Goal: Information Seeking & Learning: Understand process/instructions

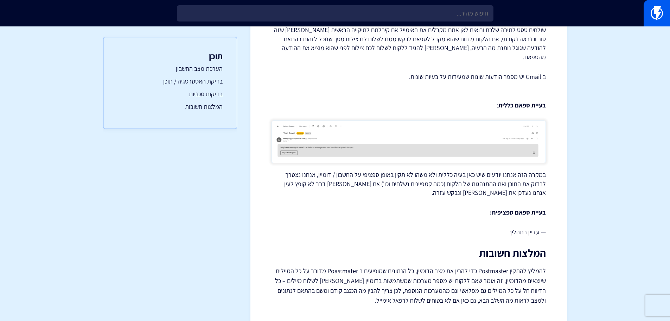
scroll to position [663, 0]
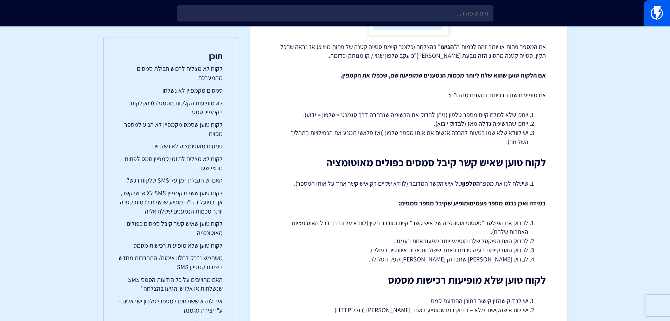
scroll to position [880, 0]
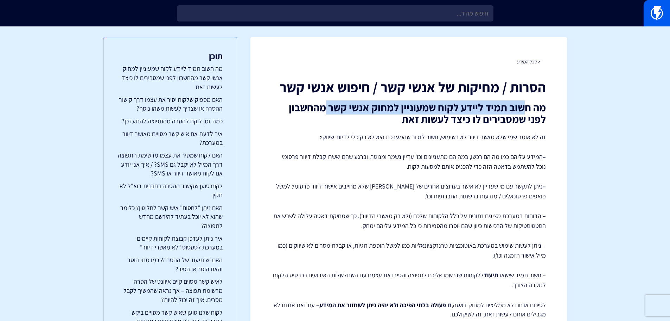
drag, startPoint x: 524, startPoint y: 109, endPoint x: 324, endPoint y: 112, distance: 200.3
click at [324, 112] on h2 "מה חשוב תמיד ליידע לקוח שמעוניין למחוק אנשי קשר מהחשבון לפני שמסבירים לו כיצד ל…" at bounding box center [409, 113] width 275 height 23
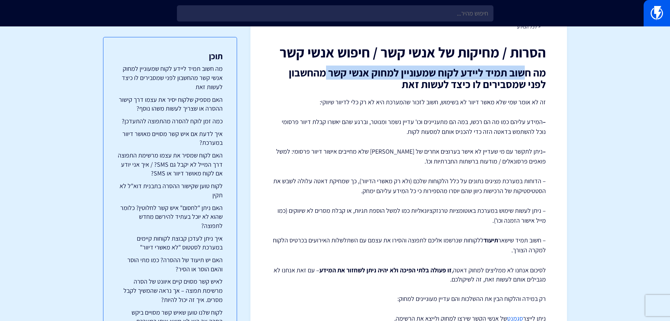
scroll to position [35, 0]
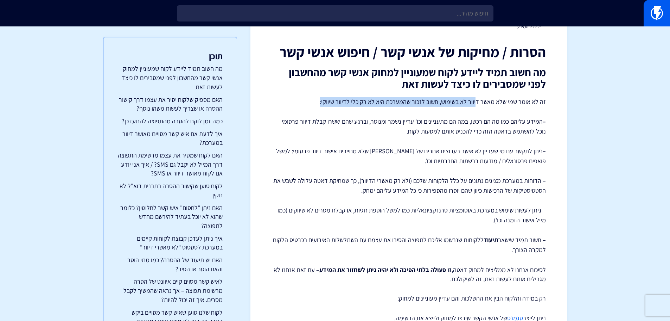
drag, startPoint x: 478, startPoint y: 103, endPoint x: 323, endPoint y: 101, distance: 155.6
click at [323, 101] on p "זה לא אומר שמי שלא מאשר דיוור לא בשימוש, חשוב לזכור שהמערכת היא לא רק כלי לדיוו…" at bounding box center [409, 176] width 275 height 158
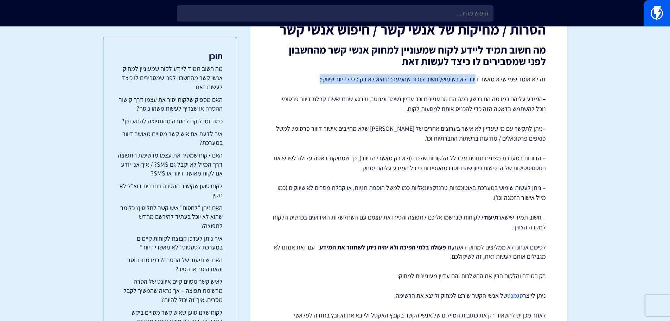
scroll to position [70, 0]
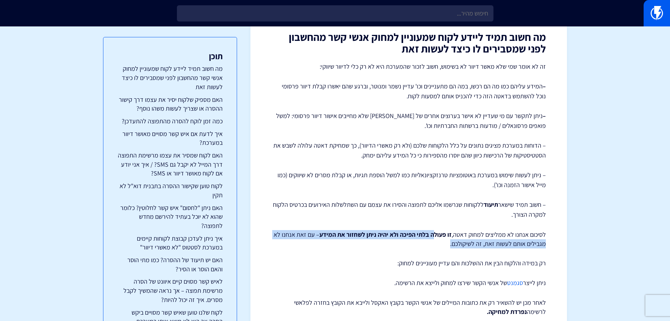
drag, startPoint x: 435, startPoint y: 232, endPoint x: 362, endPoint y: 242, distance: 73.6
click at [362, 242] on p "לסיכום אנחנו לא ממליצים למחוק דאטה, זו פעולה בלתי הפיכה ולא יהיה ניתן לשחזור את…" at bounding box center [409, 239] width 275 height 18
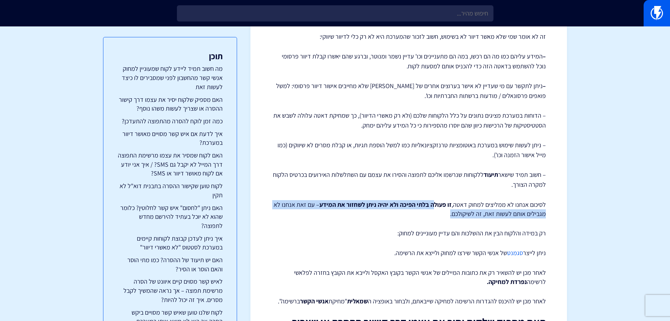
scroll to position [35, 0]
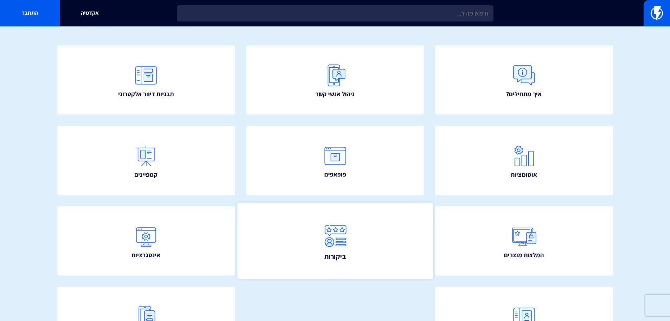
scroll to position [57, 0]
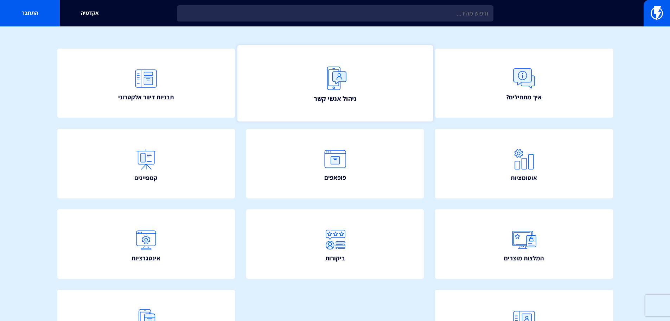
click at [350, 87] on img at bounding box center [335, 78] width 31 height 31
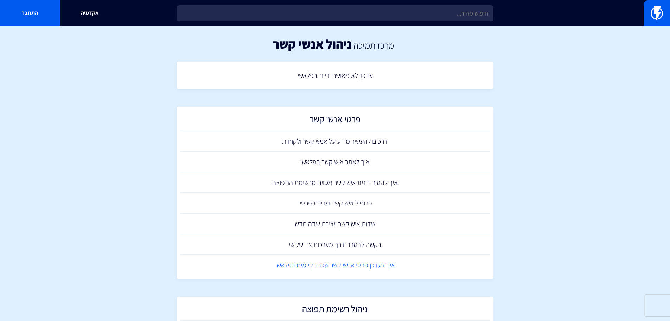
click at [392, 265] on link "איך לעדכן פרטי אנשי קשר שכבר קיימים בפלאשי" at bounding box center [336, 264] width 310 height 21
click at [654, 11] on img at bounding box center [657, 13] width 12 height 14
